Goal: Task Accomplishment & Management: Complete application form

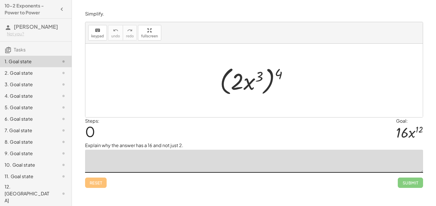
click at [158, 168] on textarea at bounding box center [254, 161] width 338 height 23
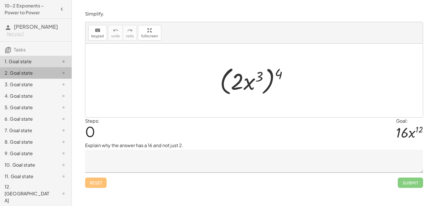
click at [49, 90] on div "2. Goal state" at bounding box center [36, 95] width 72 height 11
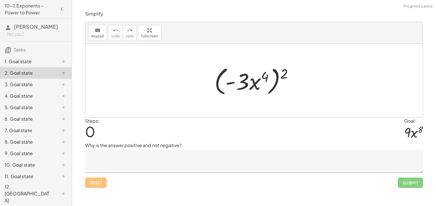
click at [48, 82] on div "3. Goal state" at bounding box center [28, 84] width 46 height 7
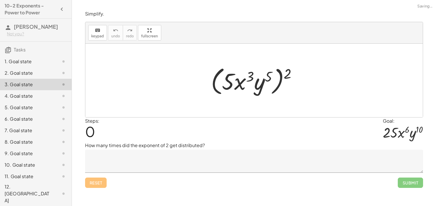
click at [46, 87] on div "3. Goal state" at bounding box center [28, 84] width 46 height 7
click at [44, 95] on div "4. Goal state" at bounding box center [28, 96] width 46 height 7
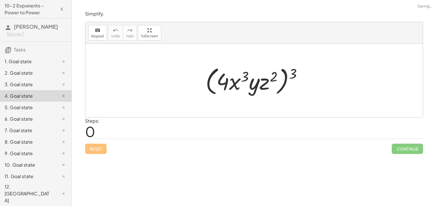
click at [37, 111] on div "5. Goal state" at bounding box center [28, 107] width 46 height 7
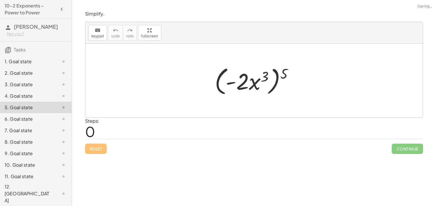
click at [36, 117] on div "6. Goal state" at bounding box center [28, 119] width 46 height 7
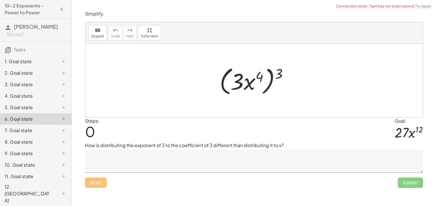
click at [33, 148] on div "7. Goal state" at bounding box center [36, 153] width 72 height 11
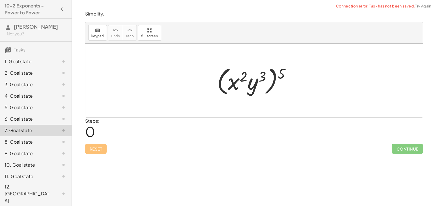
click at [32, 136] on div "7. Goal state" at bounding box center [36, 130] width 72 height 11
click at [32, 139] on div "8. Goal state" at bounding box center [28, 142] width 46 height 7
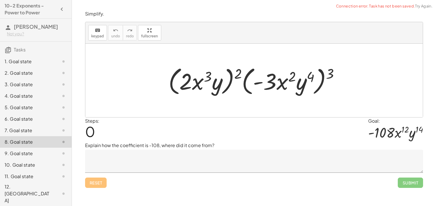
click at [31, 157] on div "9. Goal state" at bounding box center [28, 153] width 46 height 7
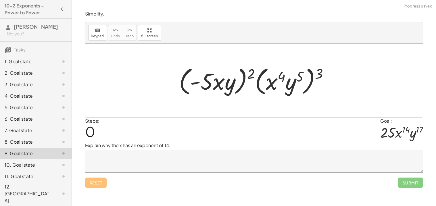
click at [29, 163] on div "10. Goal state" at bounding box center [28, 165] width 46 height 7
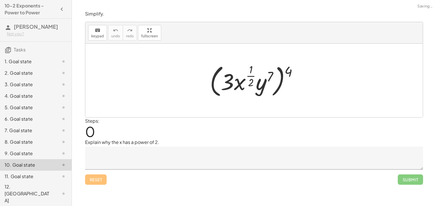
click at [28, 172] on div "11. Goal state" at bounding box center [36, 176] width 72 height 11
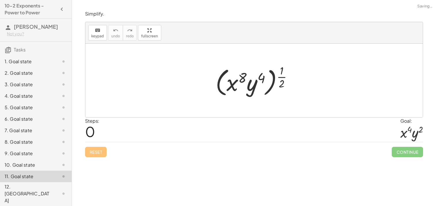
click at [28, 180] on div "11. Goal state" at bounding box center [36, 176] width 72 height 11
click at [26, 186] on div "12. [GEOGRAPHIC_DATA]" at bounding box center [28, 193] width 46 height 21
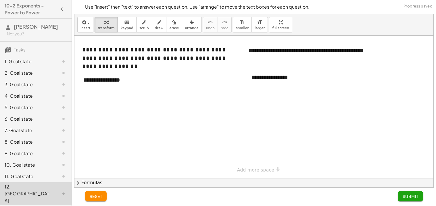
click at [22, 182] on div "10. Goal state" at bounding box center [36, 193] width 72 height 23
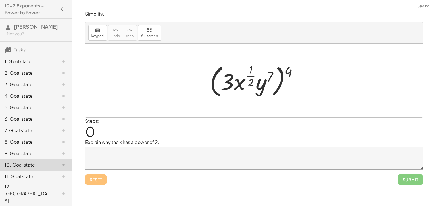
click at [21, 171] on div "9. Goal state" at bounding box center [36, 176] width 72 height 11
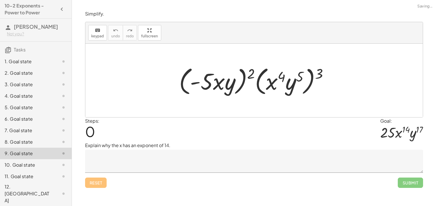
click at [21, 145] on div "8. Goal state" at bounding box center [28, 142] width 46 height 7
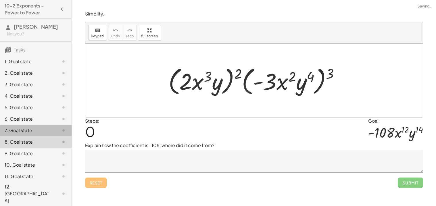
click at [19, 148] on div "7. Goal state" at bounding box center [36, 153] width 72 height 11
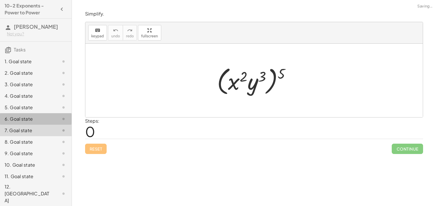
click at [20, 136] on div "6. Goal state" at bounding box center [36, 141] width 72 height 11
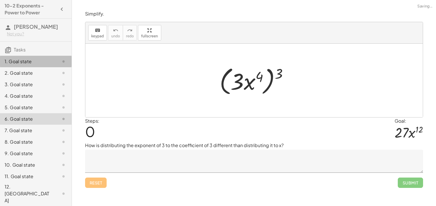
click at [24, 59] on div "1. Goal state" at bounding box center [28, 61] width 46 height 7
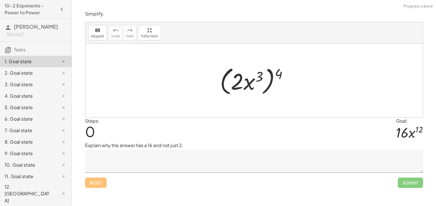
click at [147, 168] on textarea at bounding box center [254, 161] width 338 height 23
click at [174, 165] on textarea at bounding box center [254, 161] width 338 height 23
click at [63, 74] on icon at bounding box center [63, 73] width 7 height 7
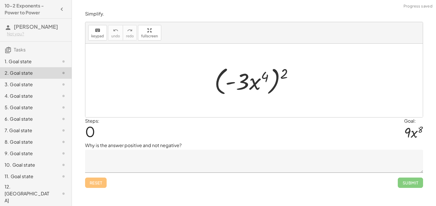
click at [55, 61] on div at bounding box center [59, 61] width 16 height 7
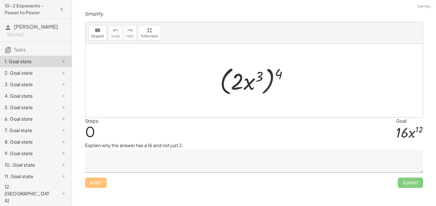
click at [163, 157] on textarea at bounding box center [254, 161] width 338 height 23
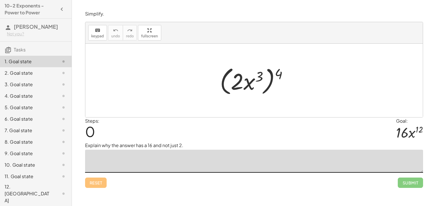
click at [44, 71] on div "2. Goal state" at bounding box center [28, 73] width 46 height 7
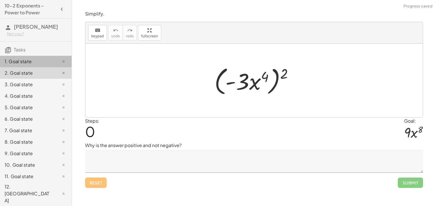
click at [45, 61] on div "1. Goal state" at bounding box center [28, 61] width 46 height 7
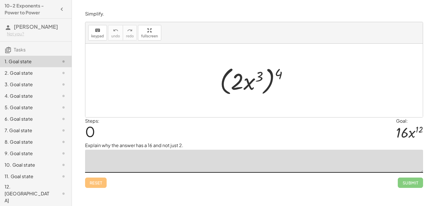
click at [144, 161] on textarea at bounding box center [254, 161] width 338 height 23
click at [151, 155] on textarea at bounding box center [254, 161] width 338 height 23
drag, startPoint x: 279, startPoint y: 73, endPoint x: 260, endPoint y: 75, distance: 19.0
click at [260, 75] on div at bounding box center [256, 80] width 78 height 33
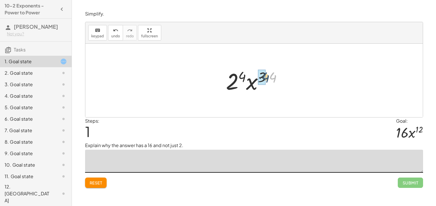
drag, startPoint x: 271, startPoint y: 80, endPoint x: 262, endPoint y: 80, distance: 8.6
drag, startPoint x: 246, startPoint y: 75, endPoint x: 235, endPoint y: 77, distance: 11.8
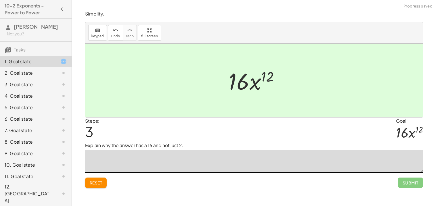
click at [210, 159] on textarea at bounding box center [254, 161] width 338 height 23
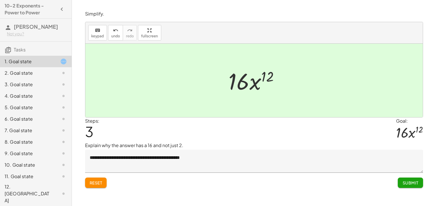
type textarea "**********"
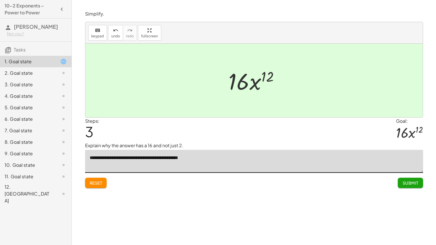
click at [414, 182] on span "Submit" at bounding box center [410, 182] width 16 height 5
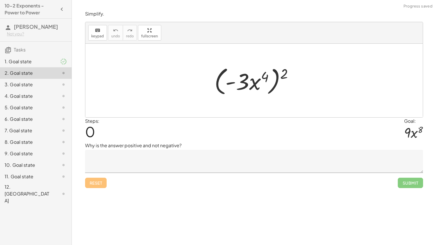
click at [147, 153] on textarea at bounding box center [254, 161] width 338 height 23
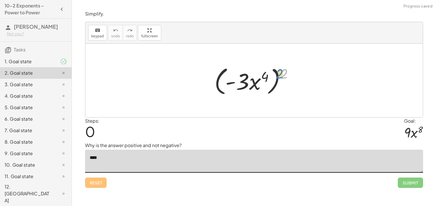
click at [287, 73] on div at bounding box center [256, 80] width 89 height 33
click at [274, 79] on div at bounding box center [256, 80] width 89 height 33
type textarea "*"
drag, startPoint x: 264, startPoint y: 74, endPoint x: 242, endPoint y: 82, distance: 23.4
click at [242, 82] on div at bounding box center [256, 80] width 89 height 33
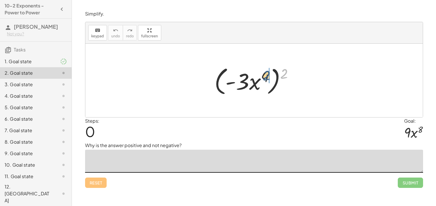
drag, startPoint x: 285, startPoint y: 72, endPoint x: 265, endPoint y: 75, distance: 20.3
click at [265, 75] on div at bounding box center [256, 80] width 89 height 33
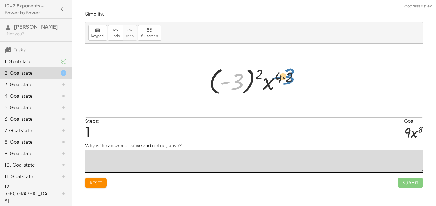
drag, startPoint x: 235, startPoint y: 79, endPoint x: 288, endPoint y: 75, distance: 53.3
click at [288, 75] on div at bounding box center [256, 81] width 100 height 32
drag, startPoint x: 288, startPoint y: 75, endPoint x: 264, endPoint y: 73, distance: 24.5
click at [264, 73] on div at bounding box center [256, 81] width 100 height 32
drag, startPoint x: 278, startPoint y: 77, endPoint x: 259, endPoint y: 74, distance: 20.1
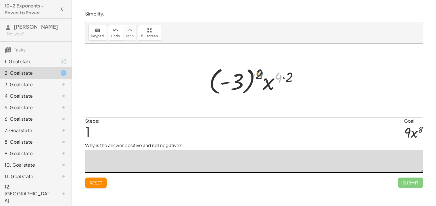
click at [259, 74] on div at bounding box center [256, 81] width 100 height 32
drag, startPoint x: 259, startPoint y: 74, endPoint x: 232, endPoint y: 85, distance: 29.2
click at [232, 85] on div at bounding box center [256, 81] width 100 height 32
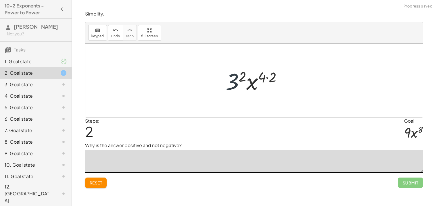
click at [226, 79] on div at bounding box center [256, 81] width 67 height 30
click at [259, 77] on div at bounding box center [256, 81] width 57 height 30
drag, startPoint x: 259, startPoint y: 77, endPoint x: 267, endPoint y: 76, distance: 8.3
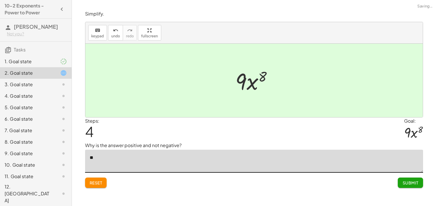
type textarea "*"
type textarea "**********"
click at [414, 187] on button "Submit" at bounding box center [410, 183] width 25 height 10
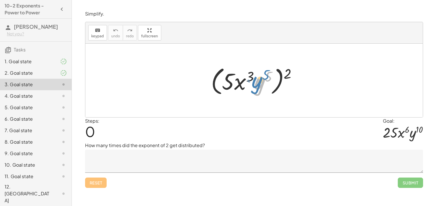
click at [256, 84] on div at bounding box center [256, 80] width 96 height 33
drag, startPoint x: 270, startPoint y: 76, endPoint x: 251, endPoint y: 75, distance: 19.0
click at [251, 75] on div at bounding box center [256, 80] width 96 height 33
drag, startPoint x: 249, startPoint y: 74, endPoint x: 286, endPoint y: 72, distance: 37.5
click at [286, 72] on div at bounding box center [256, 80] width 96 height 33
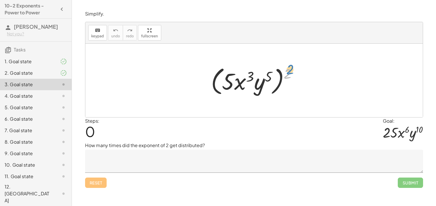
drag, startPoint x: 288, startPoint y: 73, endPoint x: 292, endPoint y: 69, distance: 5.3
click at [292, 69] on div at bounding box center [256, 80] width 96 height 33
drag, startPoint x: 242, startPoint y: 87, endPoint x: 232, endPoint y: 84, distance: 10.1
click at [232, 84] on div at bounding box center [256, 80] width 96 height 33
drag, startPoint x: 232, startPoint y: 84, endPoint x: 273, endPoint y: 79, distance: 40.8
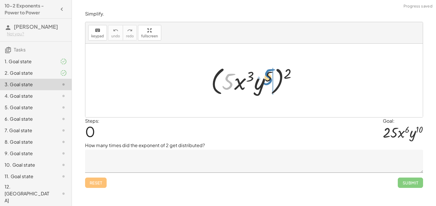
click at [273, 79] on div at bounding box center [256, 80] width 96 height 33
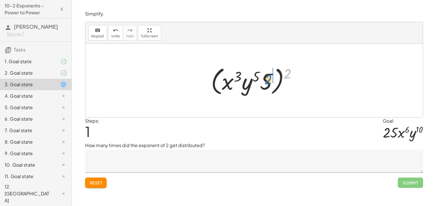
drag, startPoint x: 285, startPoint y: 75, endPoint x: 264, endPoint y: 81, distance: 21.6
click at [264, 81] on div at bounding box center [256, 80] width 96 height 33
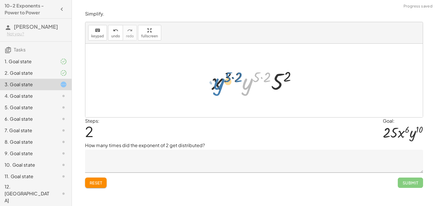
drag, startPoint x: 250, startPoint y: 83, endPoint x: 222, endPoint y: 83, distance: 28.4
click at [222, 83] on div at bounding box center [256, 81] width 95 height 30
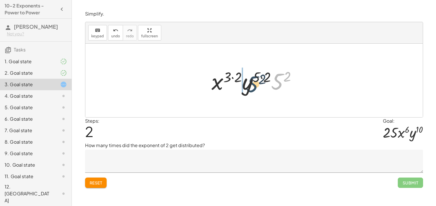
drag, startPoint x: 275, startPoint y: 82, endPoint x: 249, endPoint y: 84, distance: 26.0
click at [249, 84] on div at bounding box center [256, 81] width 95 height 30
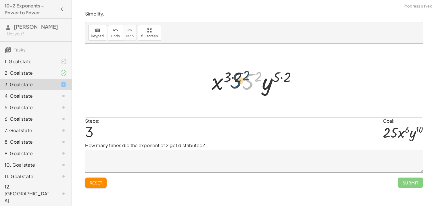
drag, startPoint x: 242, startPoint y: 82, endPoint x: 230, endPoint y: 80, distance: 12.1
click at [230, 80] on div at bounding box center [256, 81] width 95 height 30
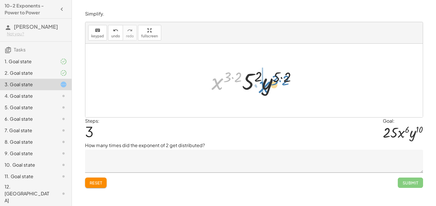
drag, startPoint x: 214, startPoint y: 86, endPoint x: 261, endPoint y: 89, distance: 47.5
click at [261, 89] on div at bounding box center [256, 81] width 95 height 30
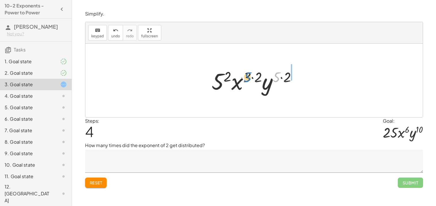
drag, startPoint x: 279, startPoint y: 80, endPoint x: 250, endPoint y: 80, distance: 29.0
click at [250, 80] on div at bounding box center [256, 81] width 95 height 30
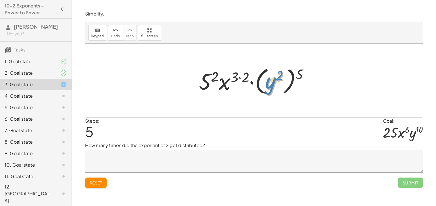
click at [269, 83] on div at bounding box center [256, 81] width 120 height 32
drag, startPoint x: 272, startPoint y: 89, endPoint x: 296, endPoint y: 84, distance: 25.0
click at [296, 84] on div at bounding box center [256, 81] width 120 height 32
drag, startPoint x: 299, startPoint y: 77, endPoint x: 279, endPoint y: 81, distance: 20.2
click at [279, 81] on div at bounding box center [256, 81] width 120 height 32
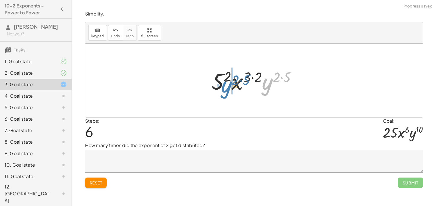
drag, startPoint x: 269, startPoint y: 82, endPoint x: 220, endPoint y: 86, distance: 49.3
click at [220, 86] on div at bounding box center [256, 81] width 95 height 30
